Goal: Information Seeking & Learning: Find specific fact

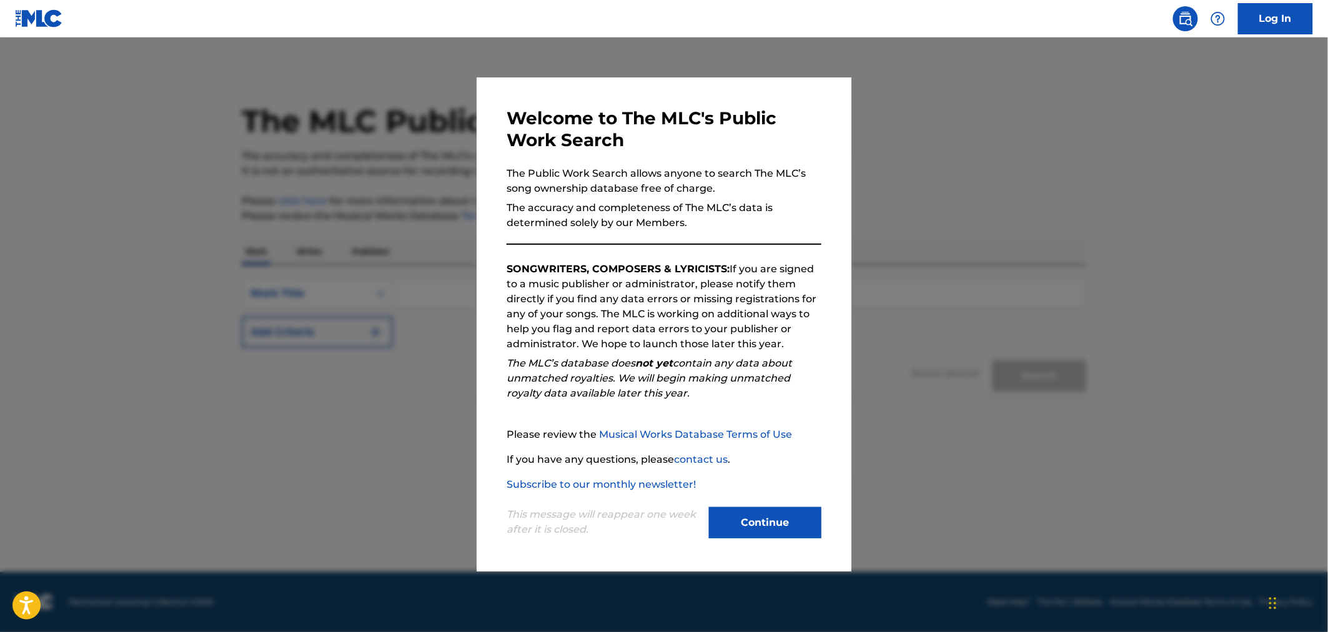
click at [769, 510] on button "Continue" at bounding box center [765, 522] width 112 height 31
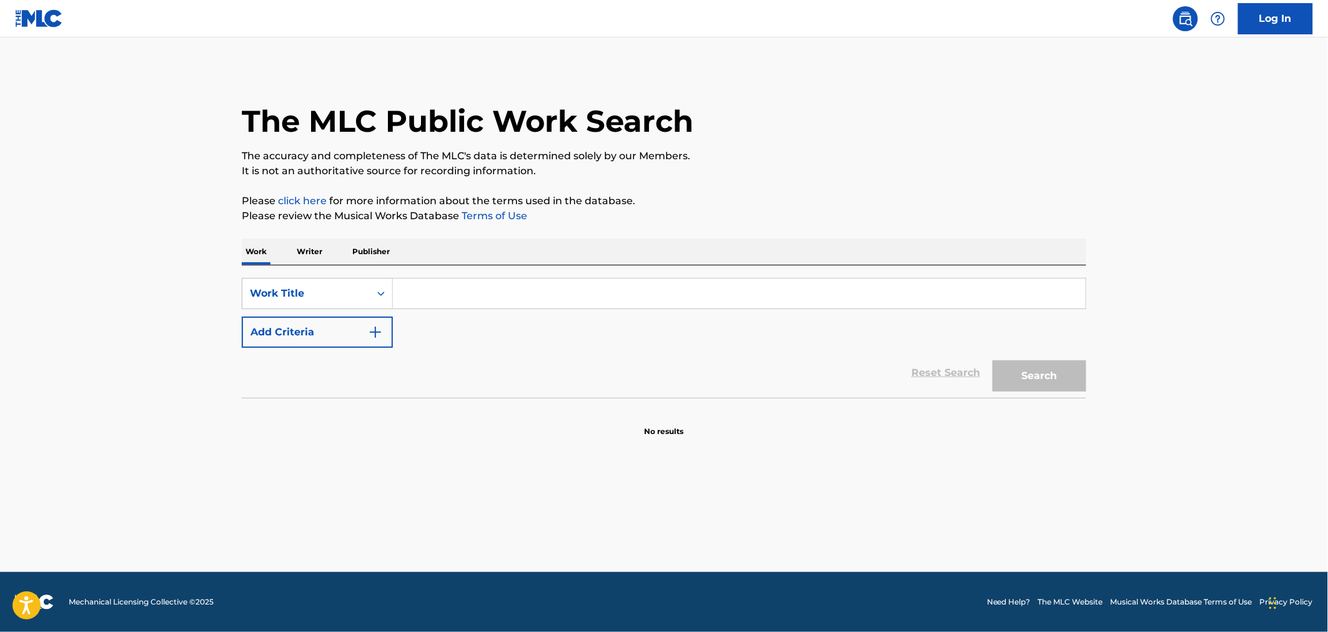
click at [454, 298] on input "Search Form" at bounding box center [739, 294] width 693 height 30
type input "cool around you"
click at [993, 360] on button "Search" at bounding box center [1040, 375] width 94 height 31
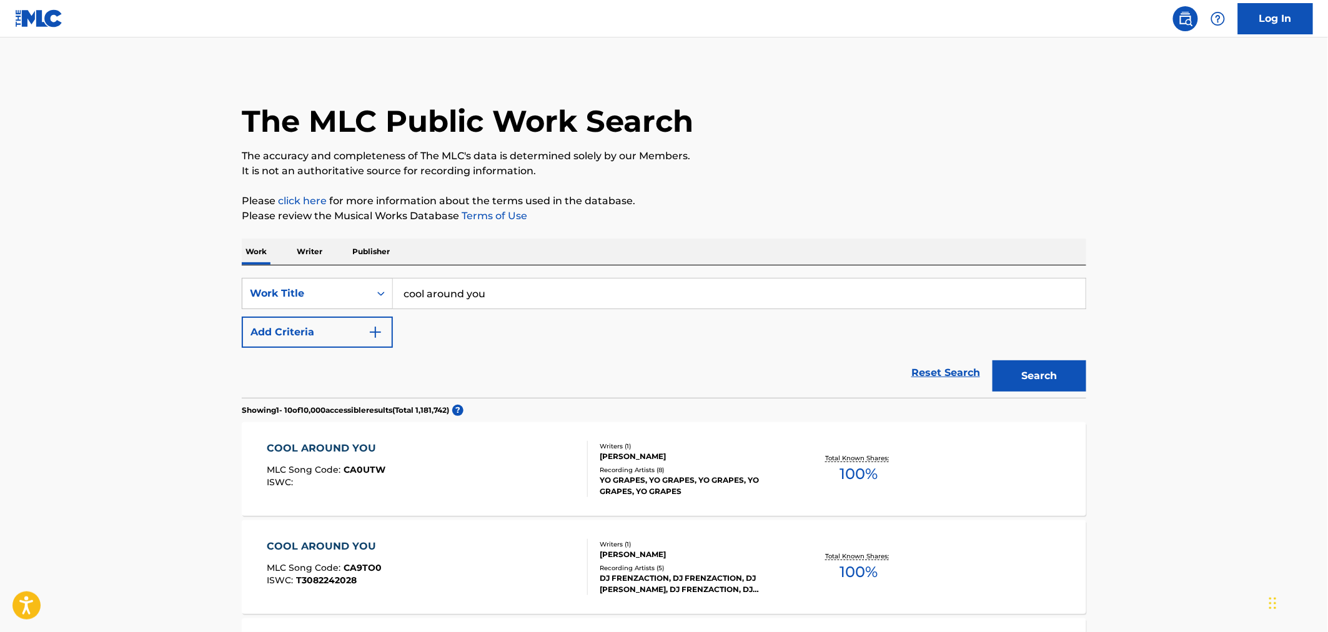
click at [374, 335] on img "Search Form" at bounding box center [375, 332] width 15 height 15
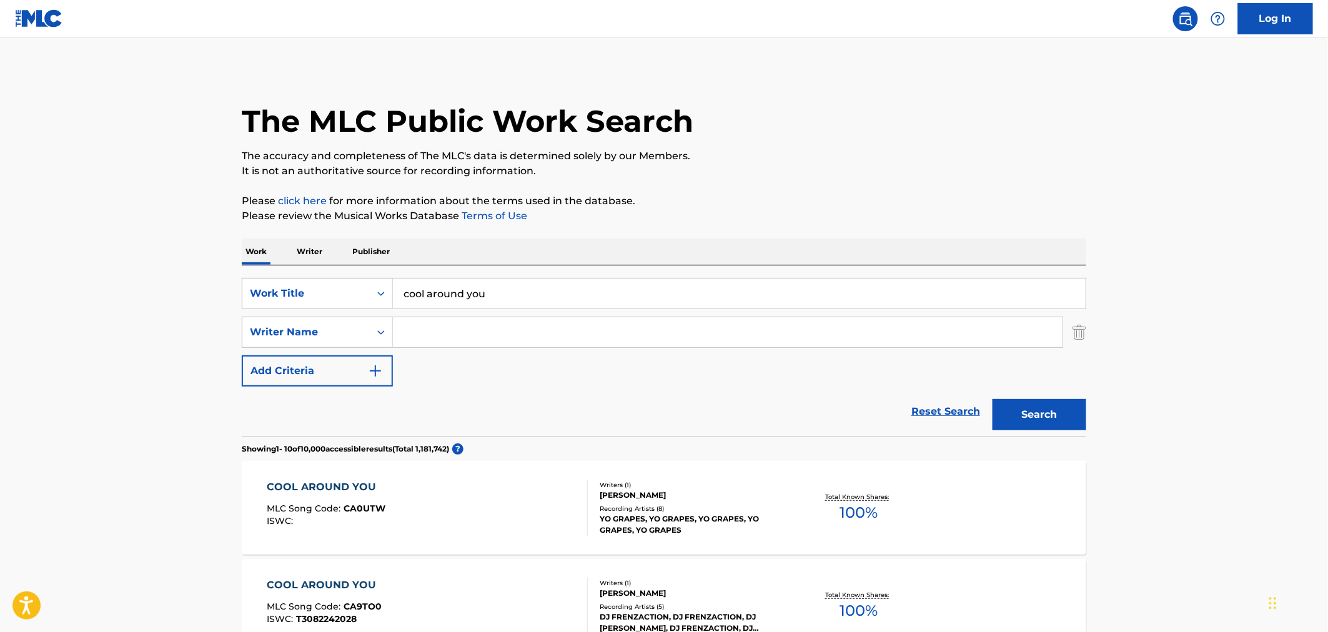
click at [419, 335] on input "Search Form" at bounding box center [728, 332] width 670 height 30
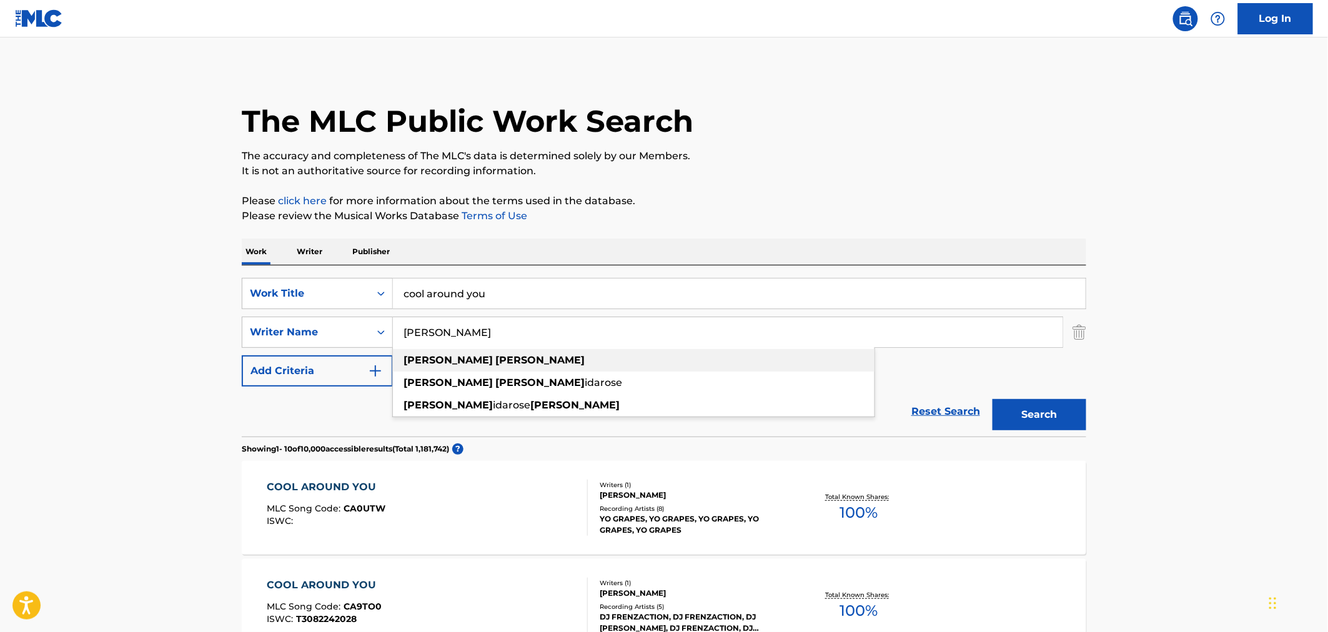
type input "[PERSON_NAME]"
click at [495, 363] on strong "[PERSON_NAME]" at bounding box center [539, 360] width 89 height 12
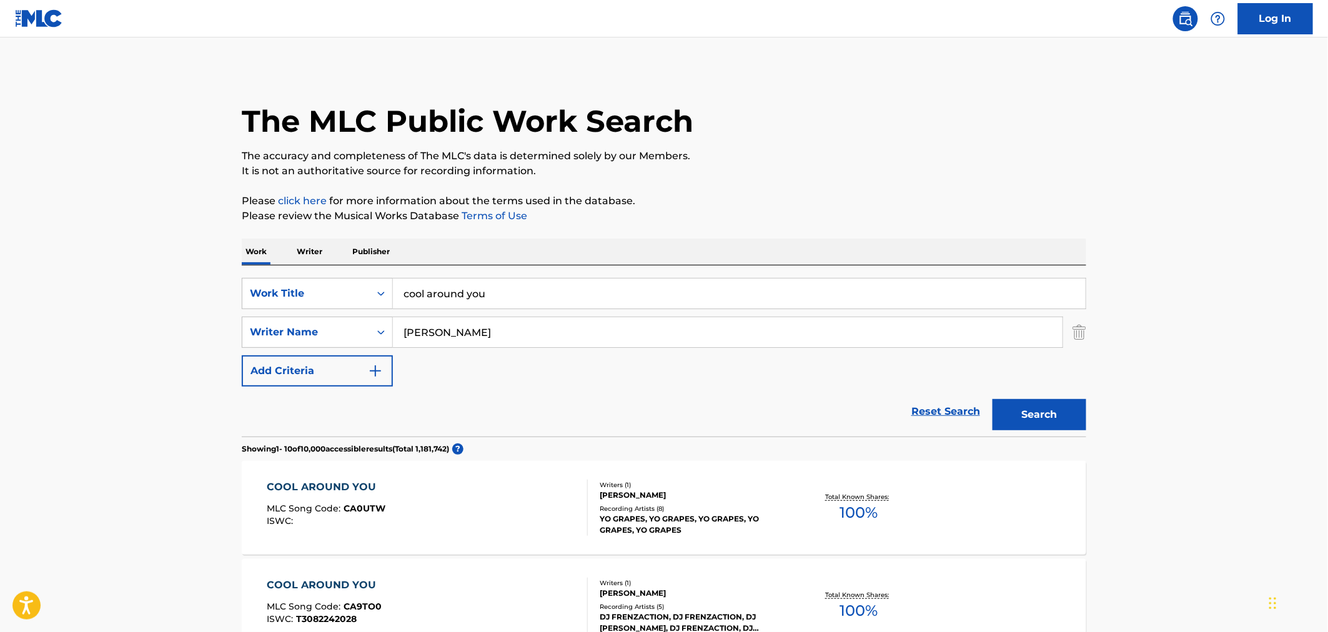
click at [1050, 420] on button "Search" at bounding box center [1040, 414] width 94 height 31
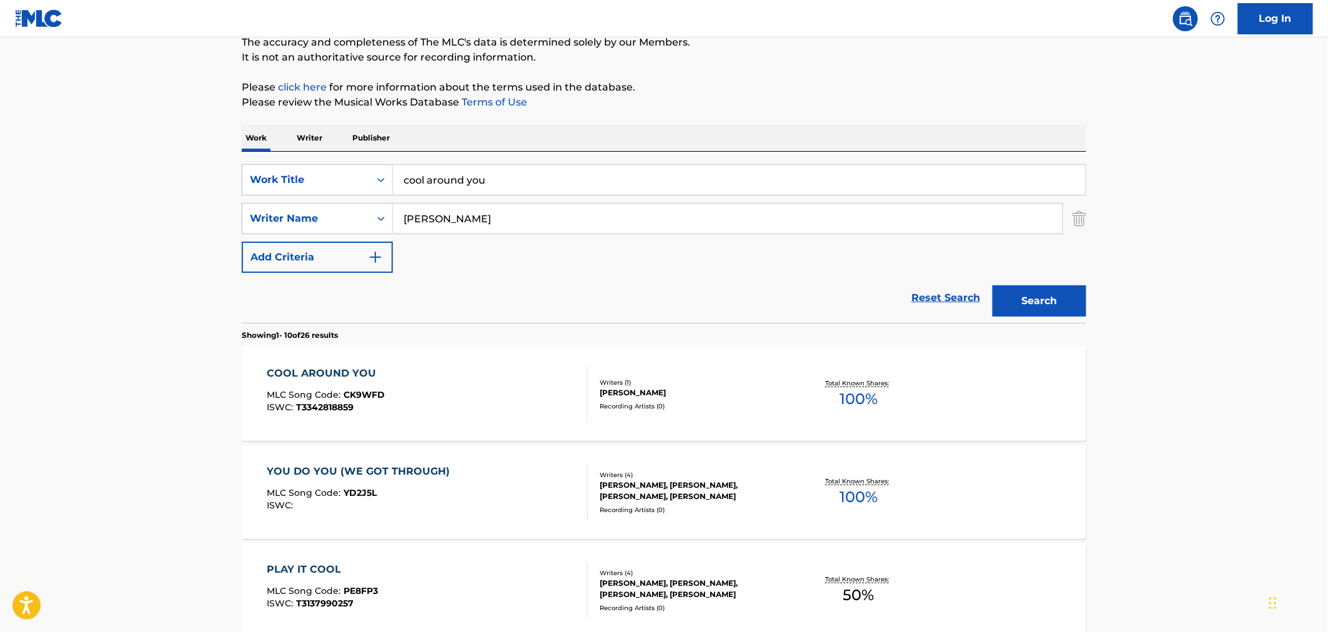
scroll to position [139, 0]
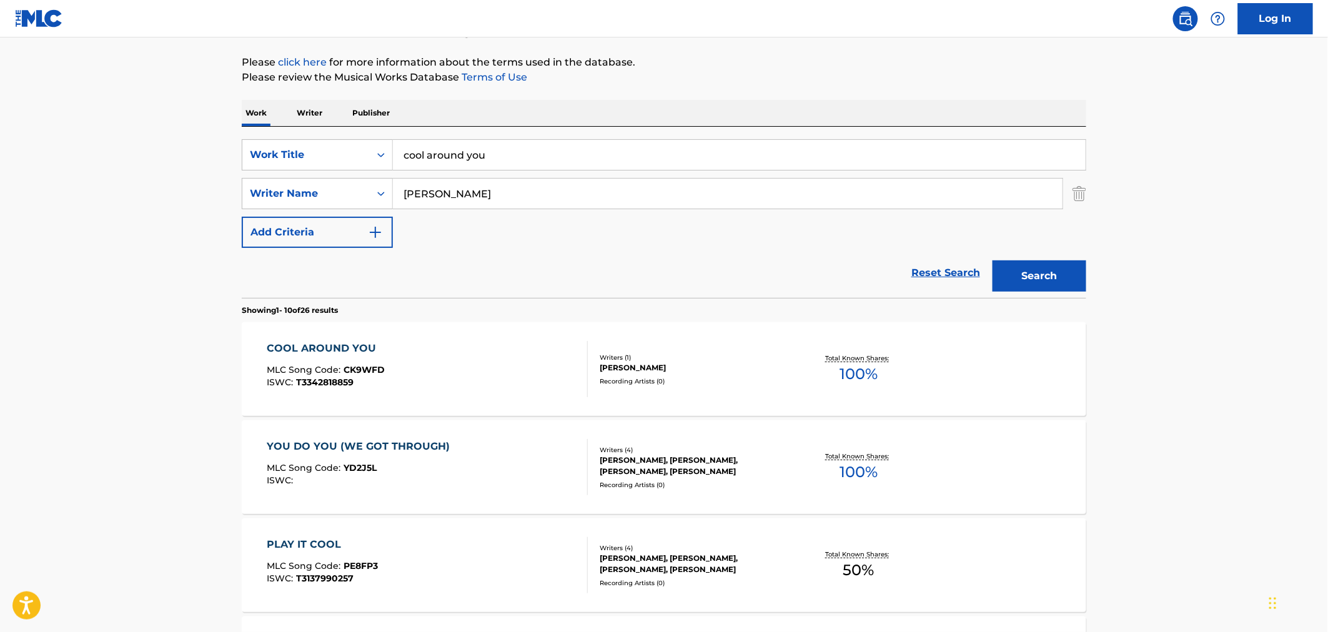
click at [404, 359] on div "COOL AROUND YOU MLC Song Code : CK9WFD ISWC : T3342818859" at bounding box center [427, 369] width 321 height 56
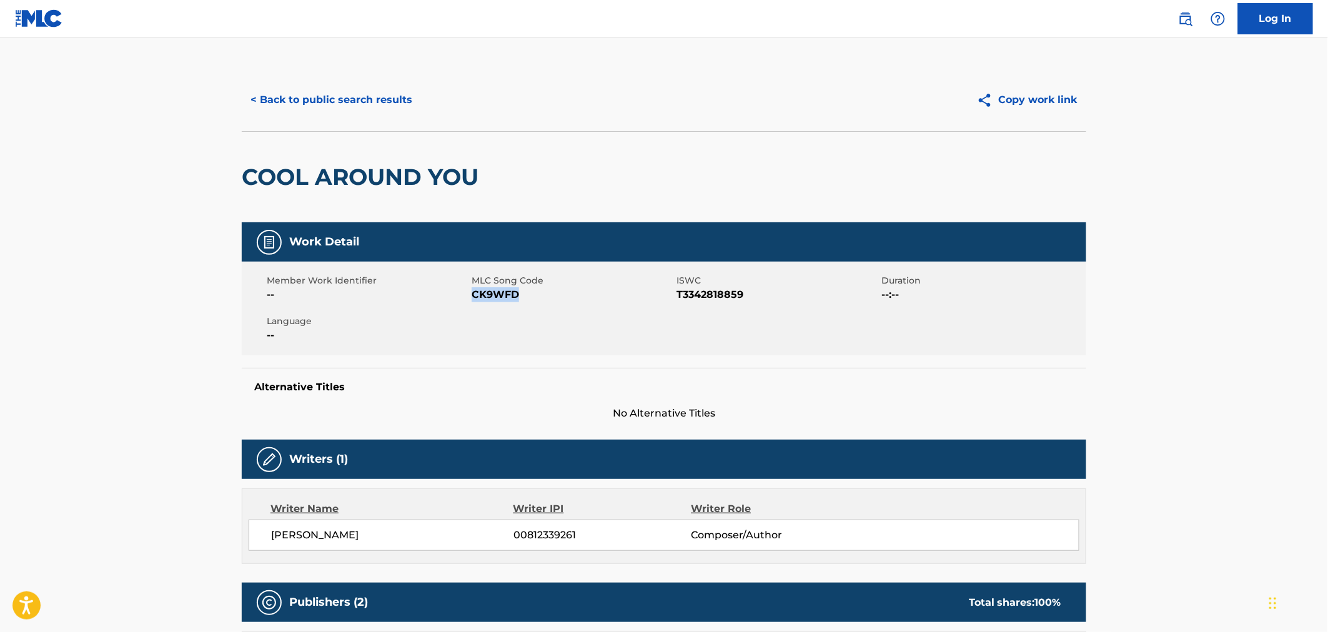
drag, startPoint x: 522, startPoint y: 296, endPoint x: 472, endPoint y: 294, distance: 50.0
click at [472, 294] on span "CK9WFD" at bounding box center [573, 294] width 202 height 15
copy span "CK9WFD"
click at [1170, 378] on main "< Back to public search results Copy work link COOL AROUND YOU Work Detail Memb…" at bounding box center [664, 523] width 1328 height 973
click at [263, 101] on button "< Back to public search results" at bounding box center [331, 99] width 179 height 31
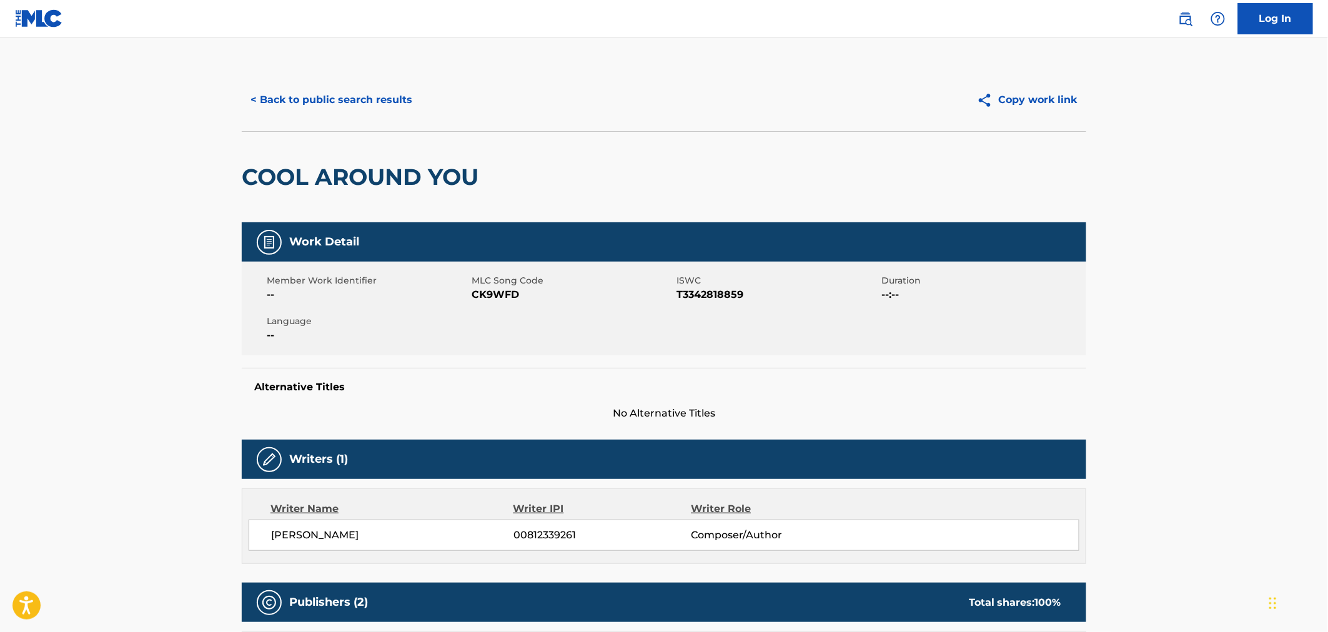
scroll to position [139, 0]
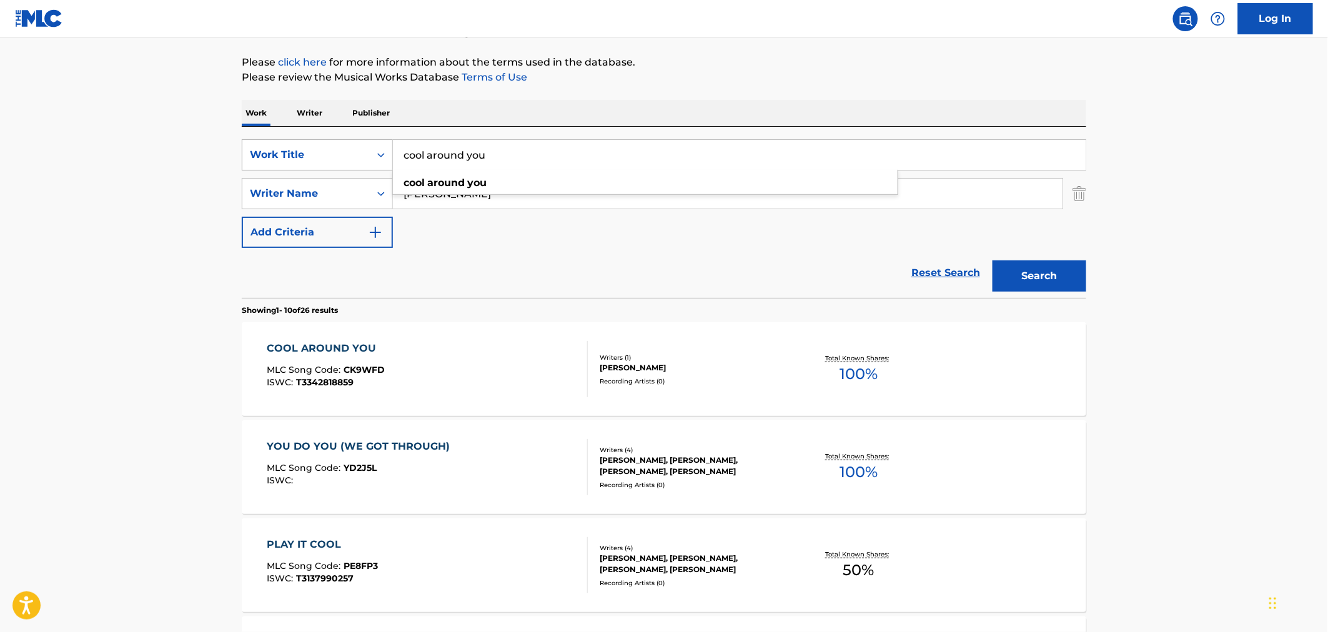
drag, startPoint x: 498, startPoint y: 151, endPoint x: 340, endPoint y: 152, distance: 158.1
click at [340, 152] on div "SearchWithCriteriaab99e3c9-5a1d-4782-a0b9-0303ae74f265 Work Title cool around y…" at bounding box center [664, 154] width 845 height 31
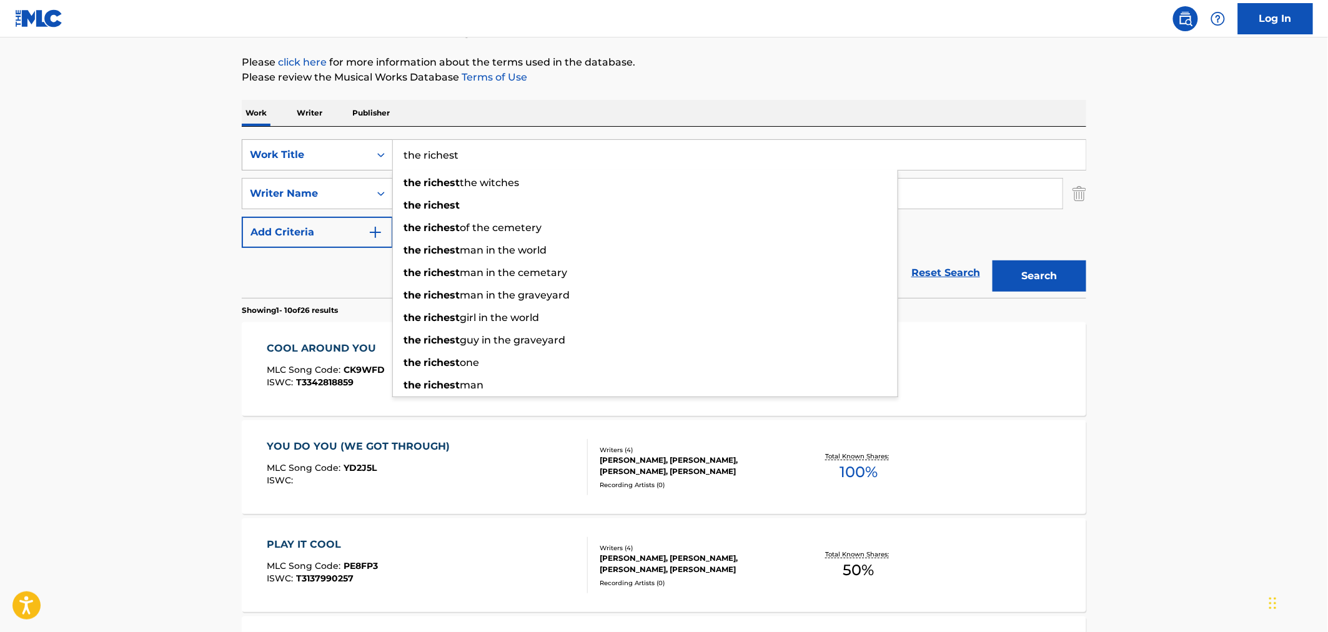
click at [993, 261] on button "Search" at bounding box center [1040, 276] width 94 height 31
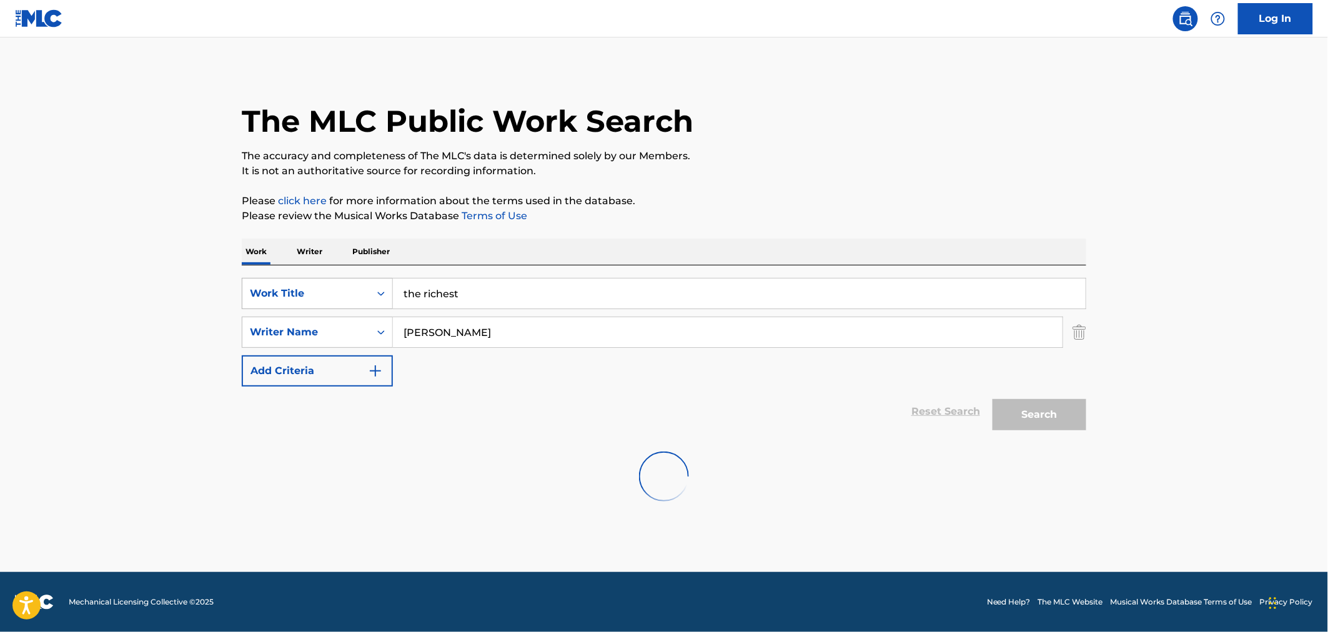
scroll to position [0, 0]
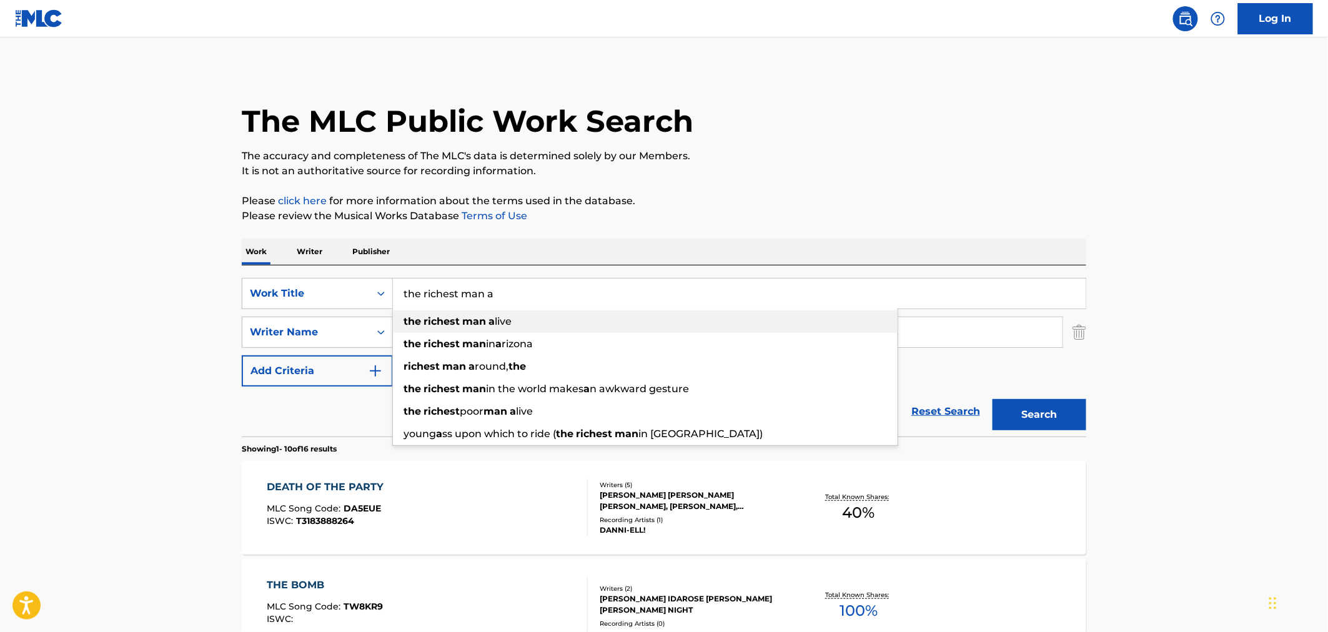
click at [490, 321] on strong "a" at bounding box center [492, 322] width 6 height 12
type input "the richest man alive"
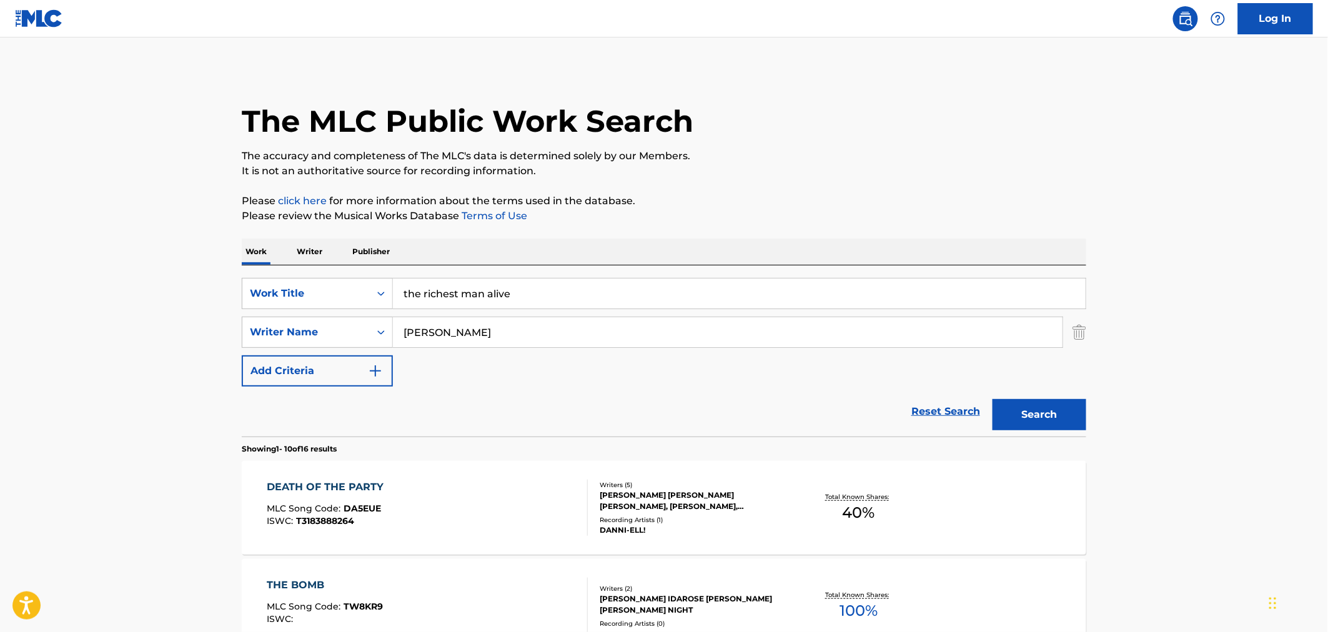
click at [1062, 417] on button "Search" at bounding box center [1040, 414] width 94 height 31
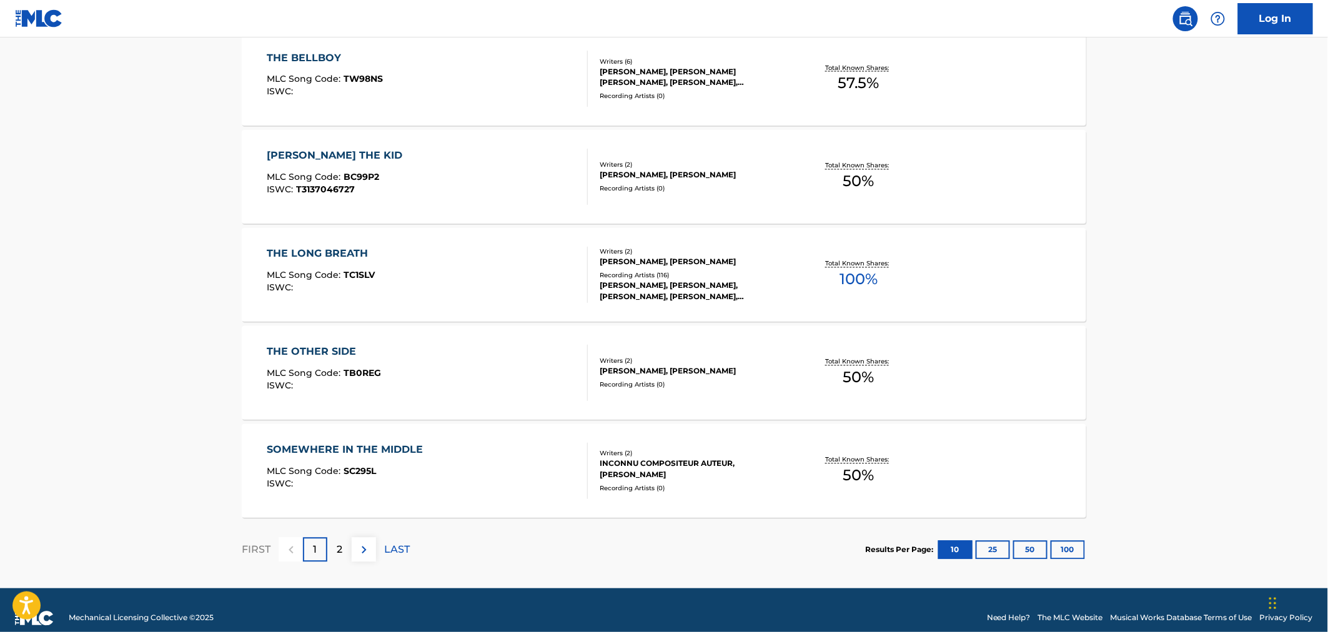
scroll to position [935, 0]
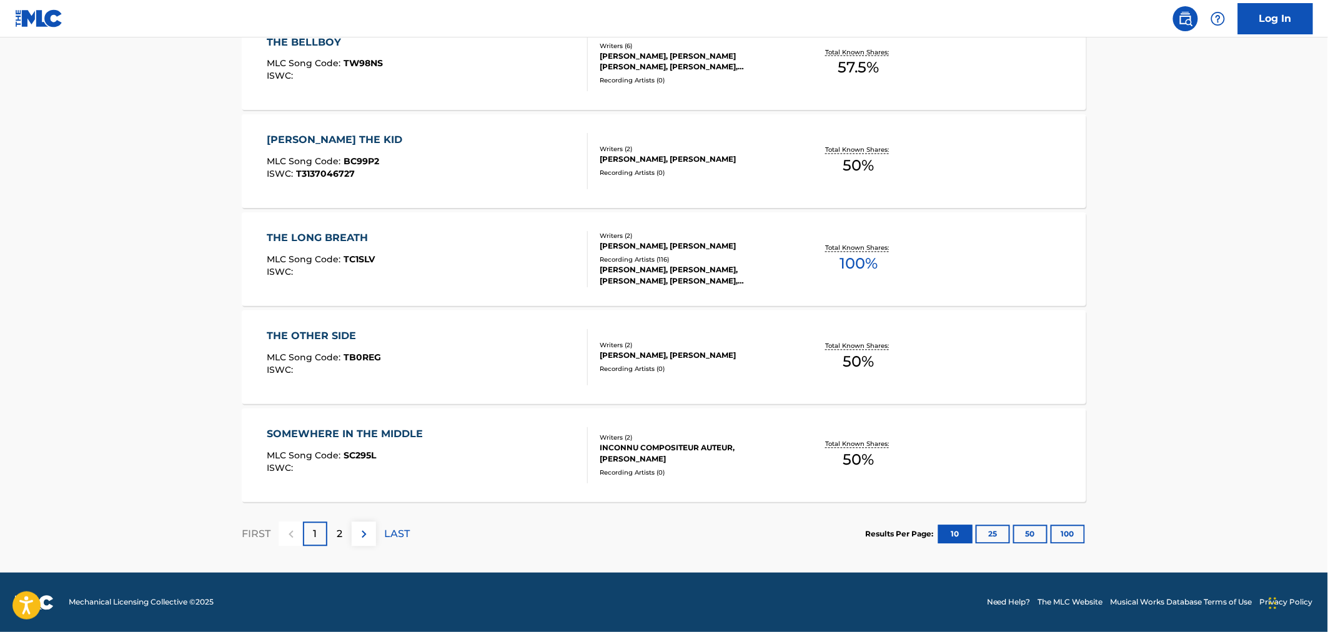
click at [415, 434] on div "SOMEWHERE IN THE MIDDLE" at bounding box center [348, 434] width 162 height 15
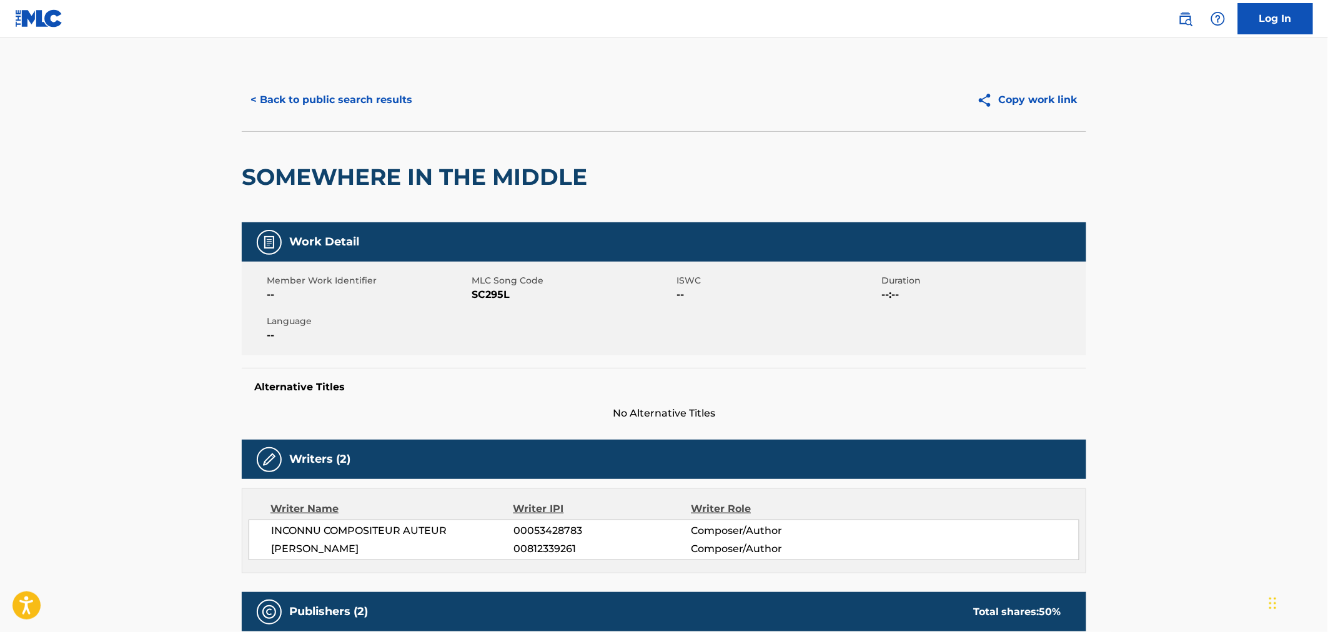
click at [371, 90] on button "< Back to public search results" at bounding box center [331, 99] width 179 height 31
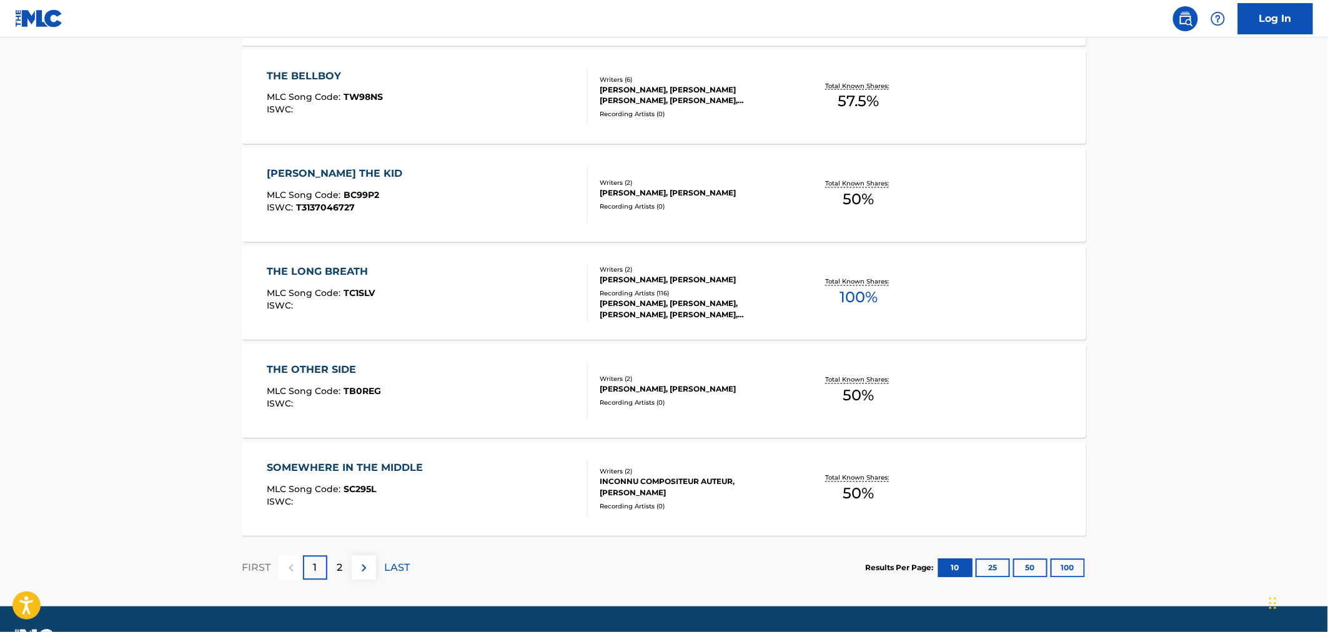
scroll to position [902, 0]
click at [417, 477] on div "SOMEWHERE IN THE MIDDLE MLC Song Code : SC295L ISWC :" at bounding box center [348, 488] width 162 height 56
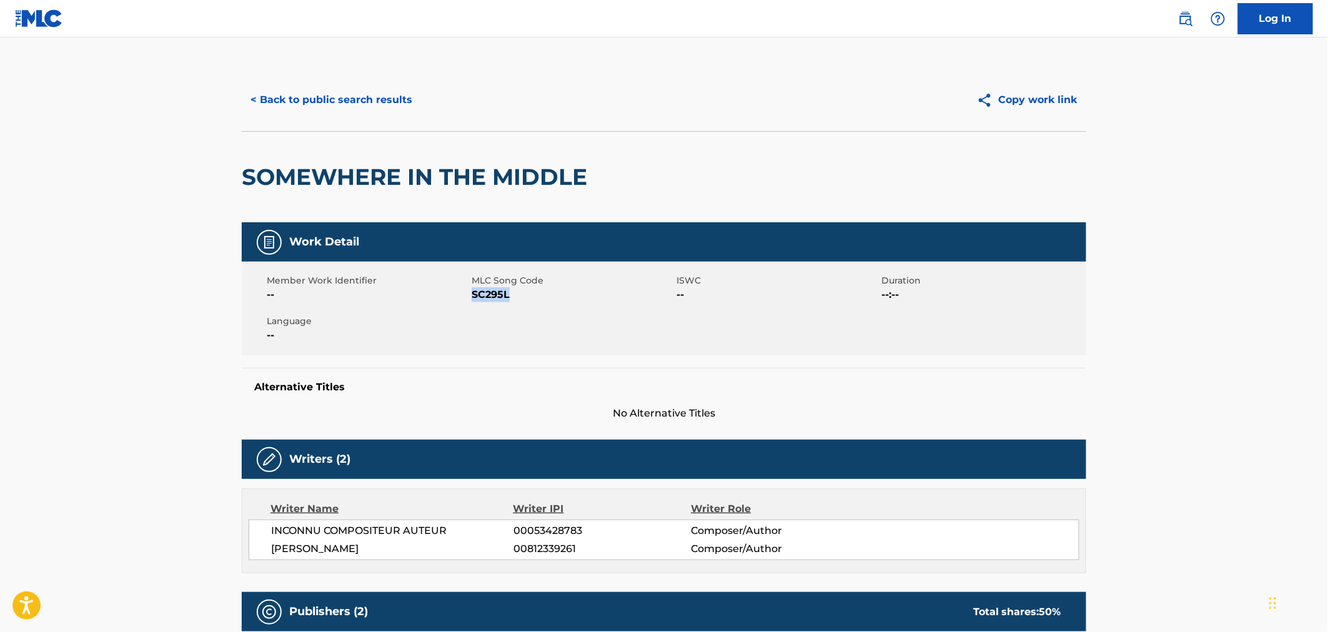
drag, startPoint x: 511, startPoint y: 292, endPoint x: 473, endPoint y: 296, distance: 38.3
click at [473, 296] on span "SC295L" at bounding box center [573, 294] width 202 height 15
copy span "SC295L"
click at [324, 92] on button "< Back to public search results" at bounding box center [331, 99] width 179 height 31
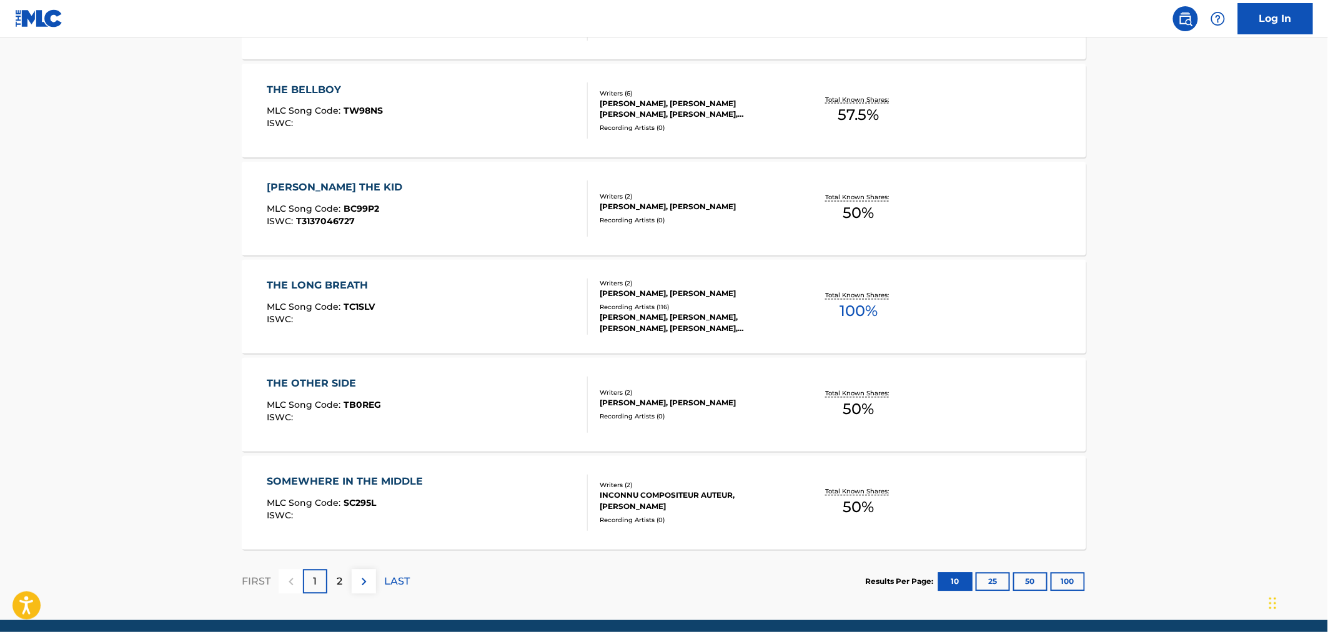
scroll to position [902, 0]
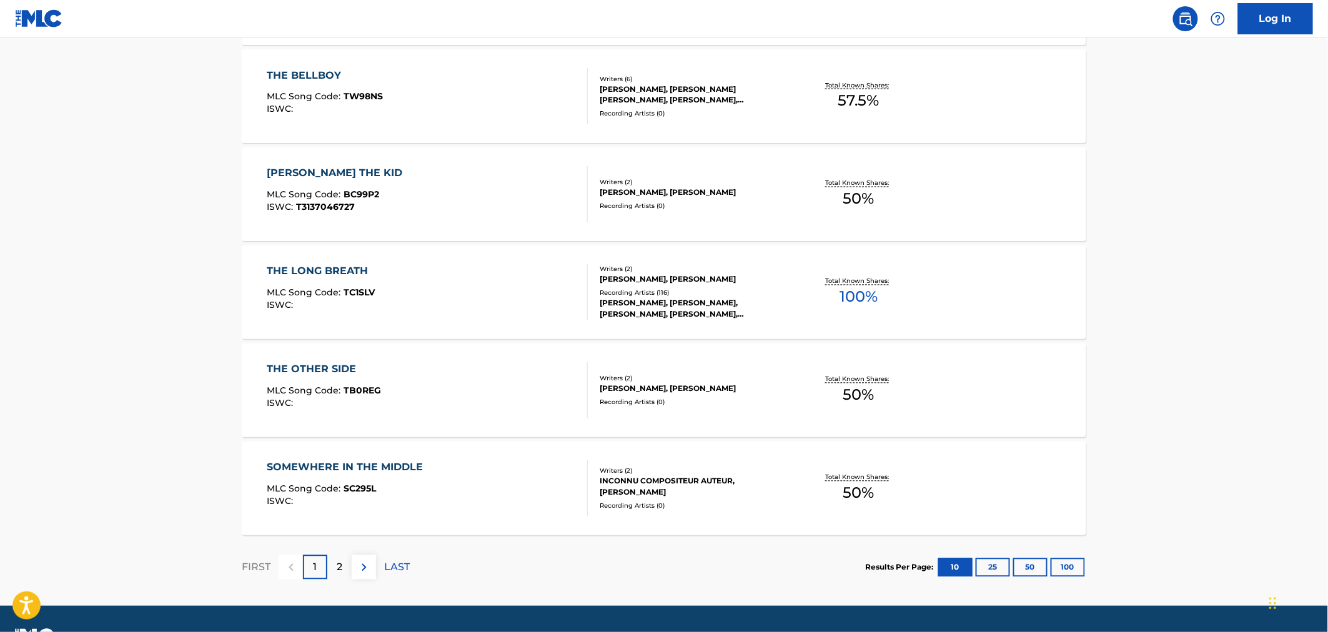
click at [479, 506] on div "SOMEWHERE IN THE MIDDLE MLC Song Code : SC295L ISWC :" at bounding box center [427, 488] width 321 height 56
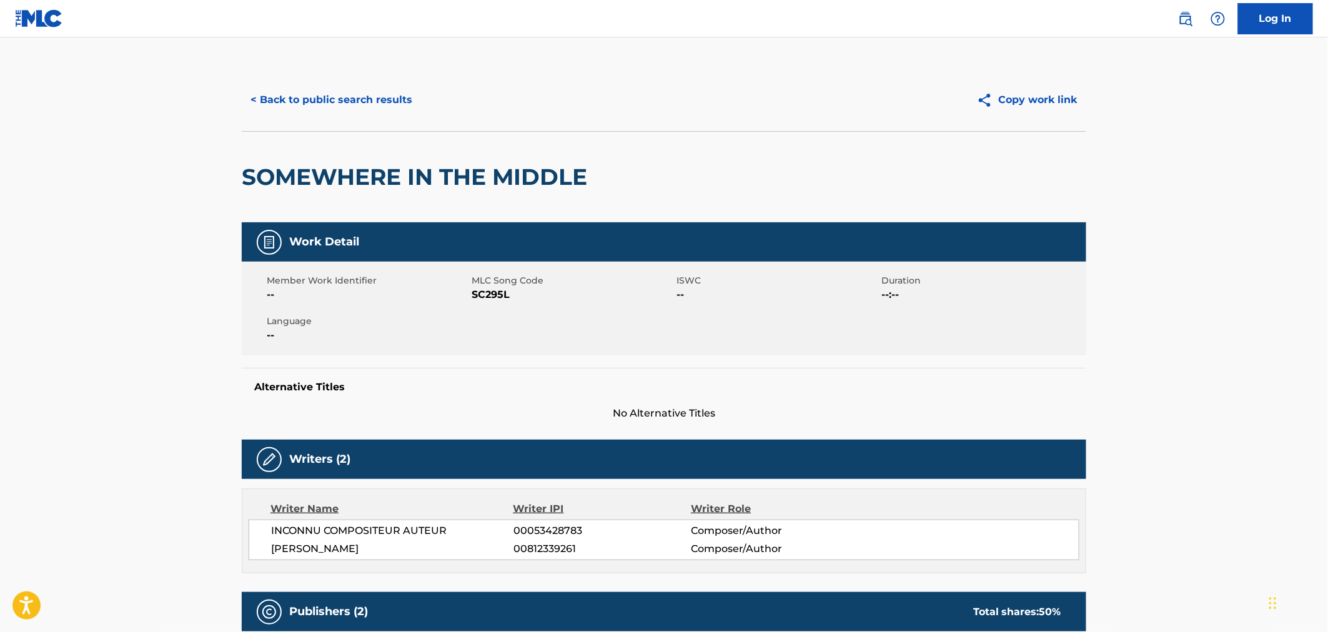
click at [254, 97] on button "< Back to public search results" at bounding box center [331, 99] width 179 height 31
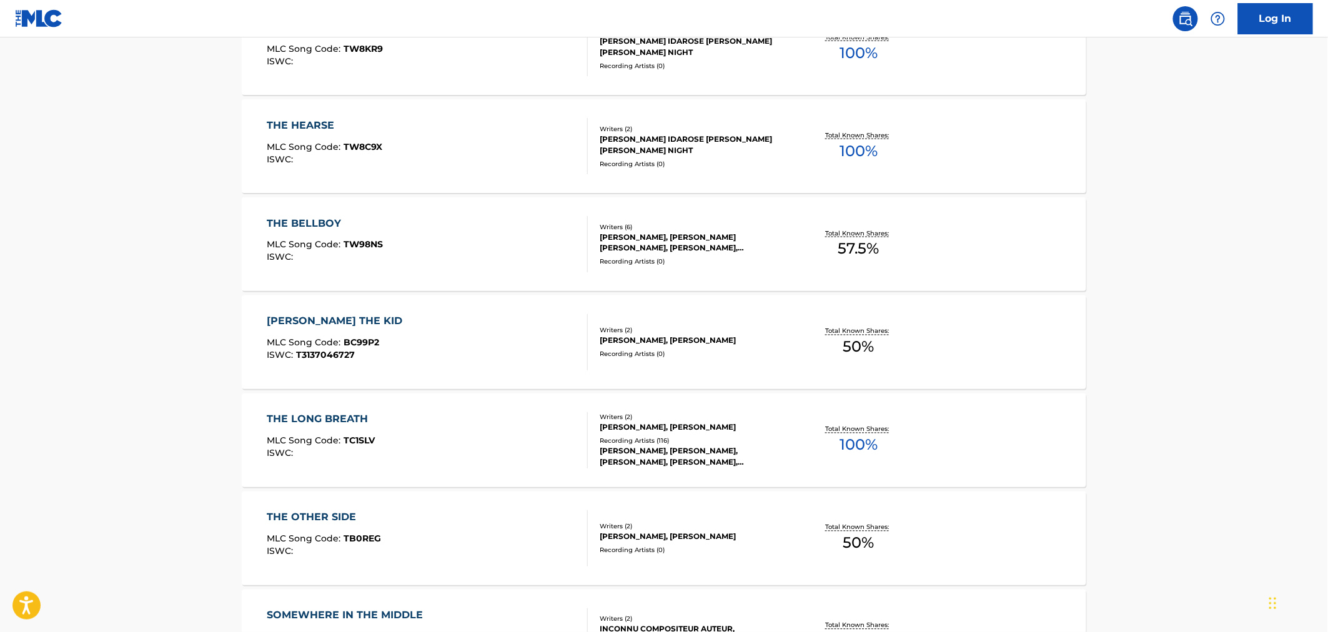
scroll to position [727, 0]
